Goal: Transaction & Acquisition: Book appointment/travel/reservation

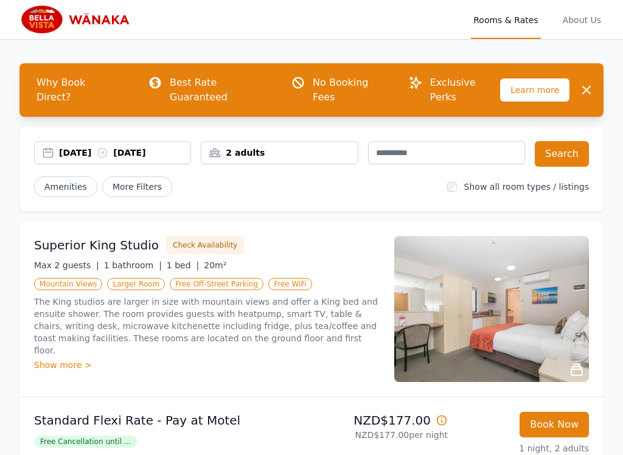
click at [262, 147] on div "2 adults" at bounding box center [279, 153] width 156 height 12
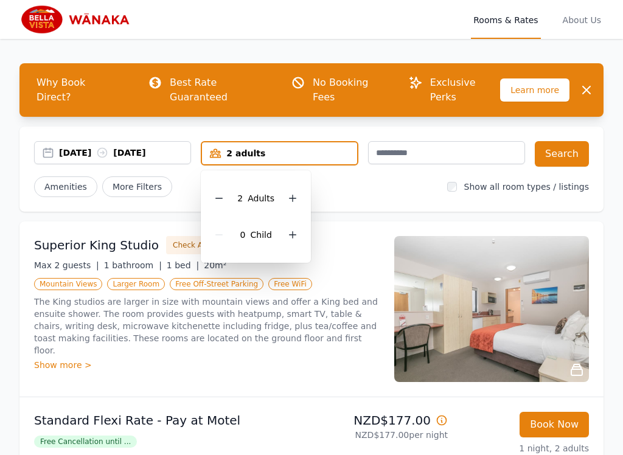
click at [293, 232] on icon at bounding box center [293, 235] width 7 height 7
click at [292, 232] on icon at bounding box center [293, 235] width 7 height 7
click at [294, 226] on div at bounding box center [301, 234] width 17 height 17
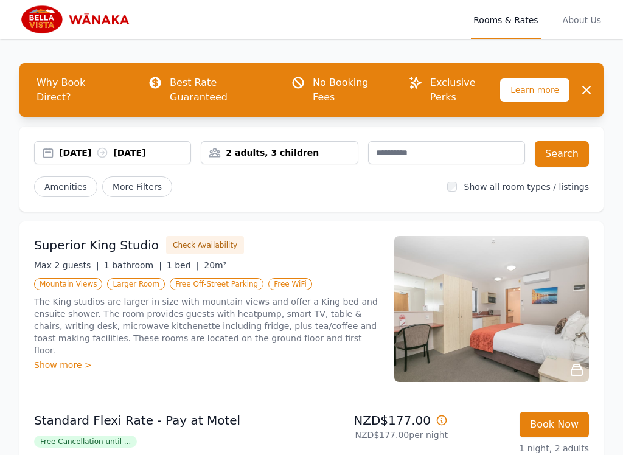
click at [52, 141] on div "[DATE] [DATE]" at bounding box center [112, 152] width 157 height 23
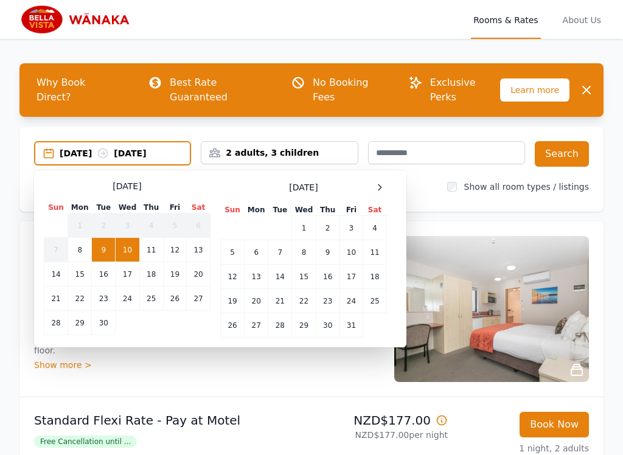
click at [383, 183] on icon at bounding box center [380, 188] width 10 height 10
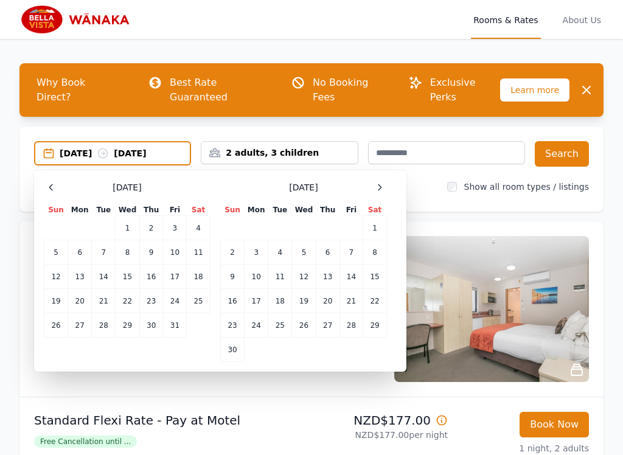
click at [382, 183] on icon at bounding box center [380, 188] width 10 height 10
click at [383, 183] on icon at bounding box center [380, 188] width 10 height 10
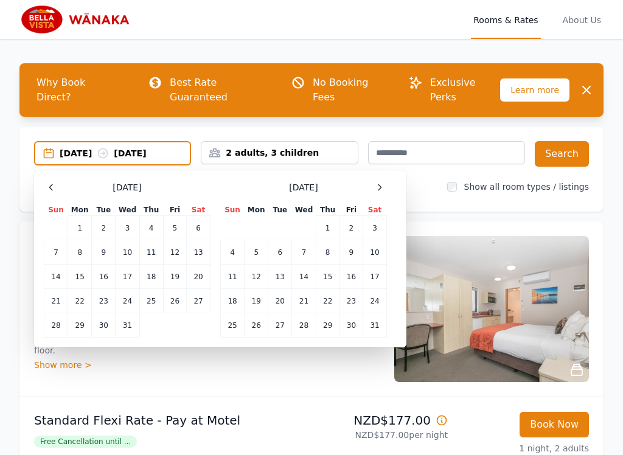
click at [380, 183] on icon at bounding box center [380, 188] width 10 height 10
click at [352, 265] on td "20" at bounding box center [351, 277] width 23 height 24
click at [260, 293] on td "23" at bounding box center [257, 301] width 24 height 24
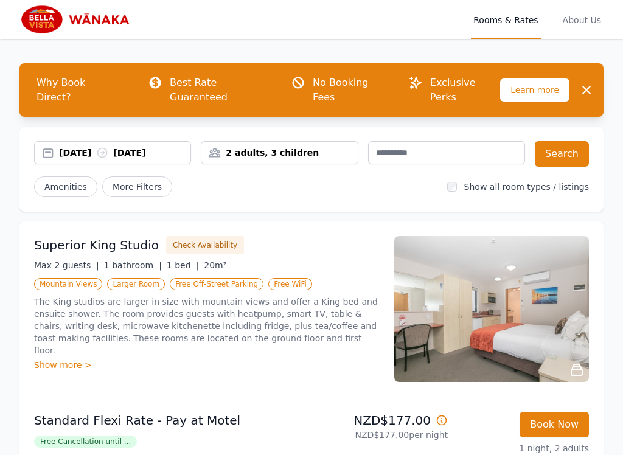
click at [566, 141] on button "Search" at bounding box center [562, 154] width 54 height 26
